Goal: Task Accomplishment & Management: Complete application form

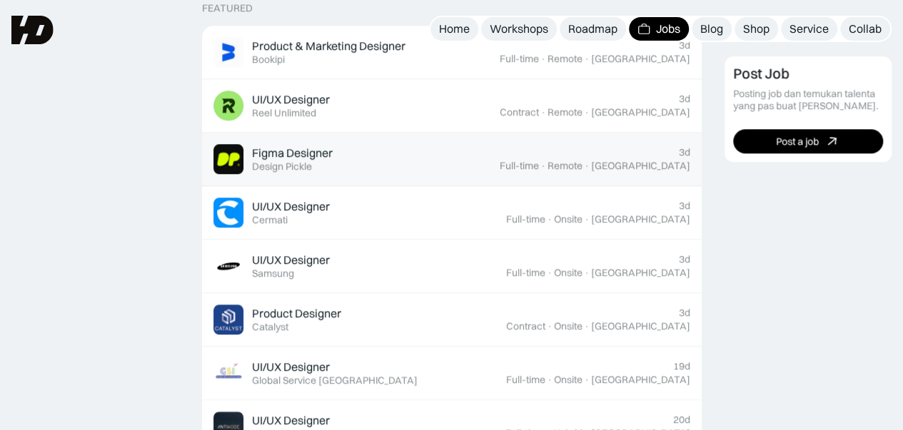
scroll to position [586, 0]
click at [430, 166] on div "Figma Designer Featured Design Pickle" at bounding box center [356, 160] width 286 height 30
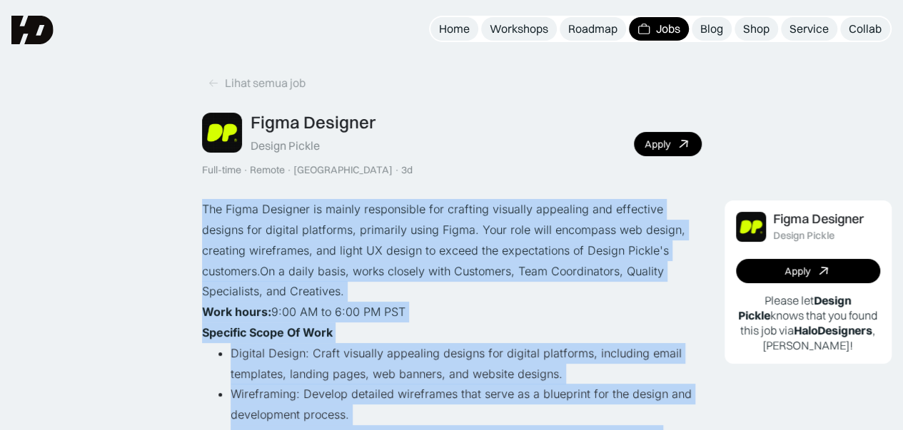
drag, startPoint x: 543, startPoint y: 356, endPoint x: 201, endPoint y: 206, distance: 373.3
copy div "The Figma Designer is mainly responsible for crafting visually appealing and ef…"
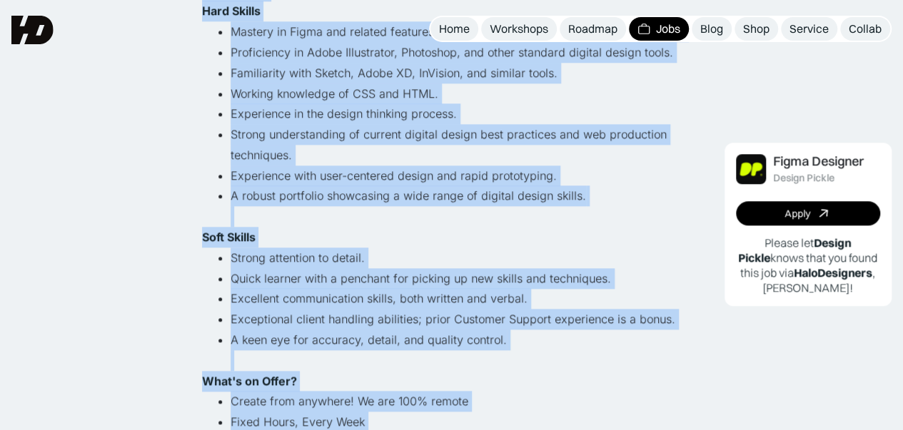
scroll to position [585, 0]
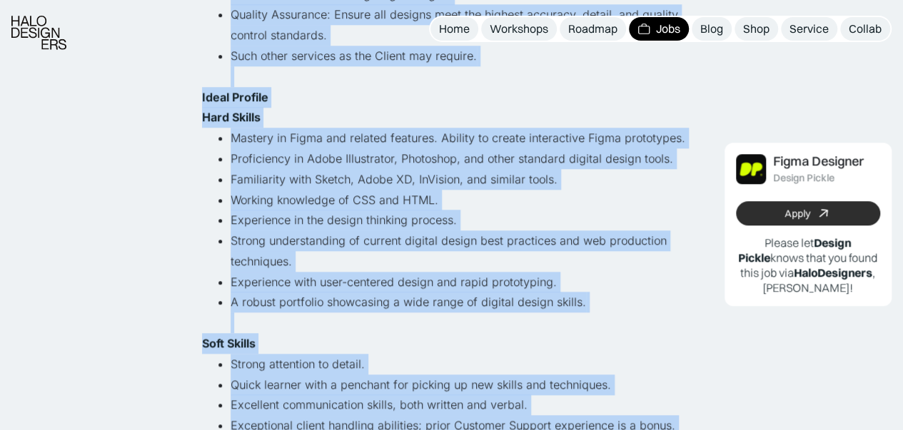
click at [752, 206] on link "Apply" at bounding box center [808, 213] width 145 height 24
